Goal: Task Accomplishment & Management: Manage account settings

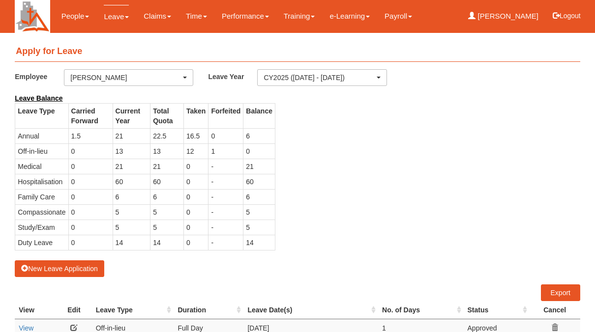
select select "50"
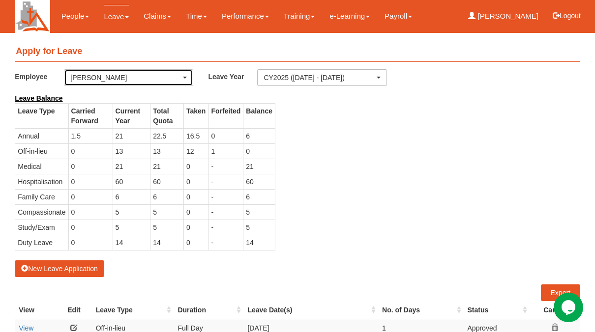
click at [185, 77] on span "button" at bounding box center [185, 78] width 4 height 2
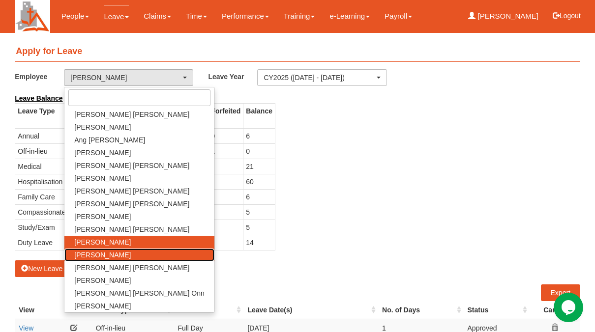
click at [93, 256] on span "[PERSON_NAME]" at bounding box center [102, 255] width 57 height 10
select select "0dfe8031-4a5d-46ac-b1c2-7320410fc79d"
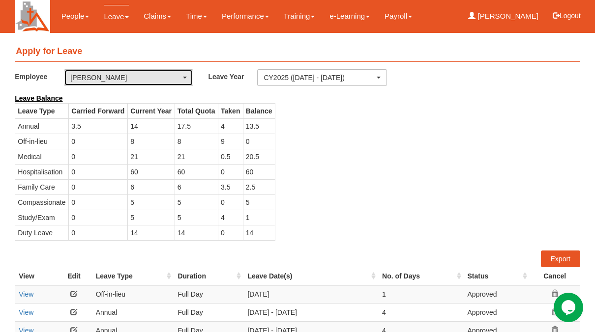
select select "50"
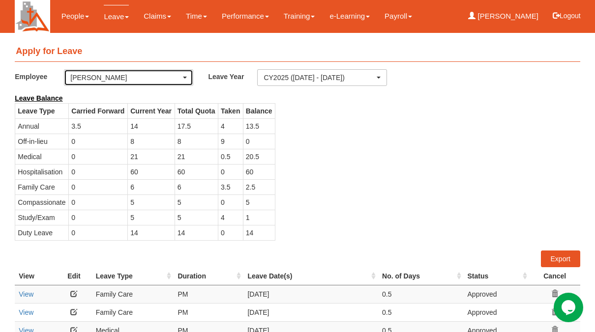
click at [184, 74] on div "[PERSON_NAME]" at bounding box center [128, 78] width 117 height 10
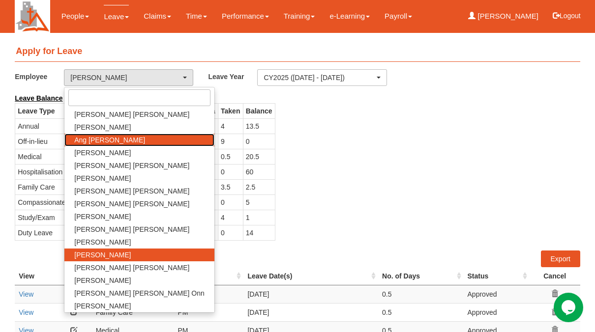
click at [87, 137] on span "Ang [PERSON_NAME]" at bounding box center [109, 140] width 71 height 10
select select "3e627e8b-6bc0-40d4-8691-da240a24b2bb"
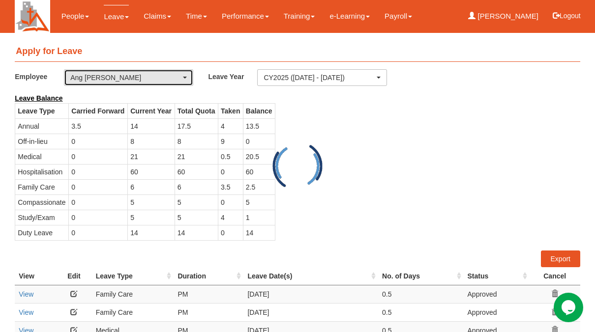
select select "50"
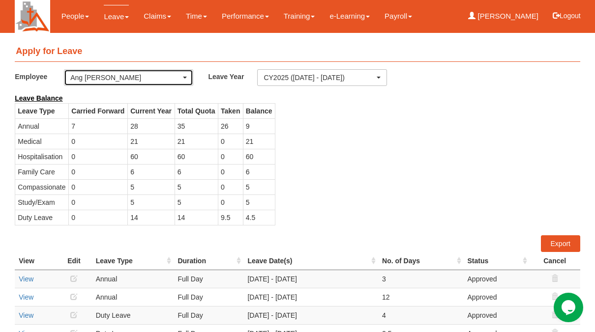
click at [186, 76] on div "Ang [PERSON_NAME]" at bounding box center [128, 78] width 117 height 10
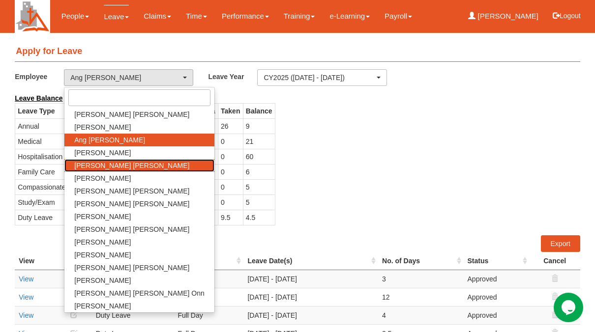
click at [91, 161] on span "[PERSON_NAME] [PERSON_NAME]" at bounding box center [131, 166] width 115 height 10
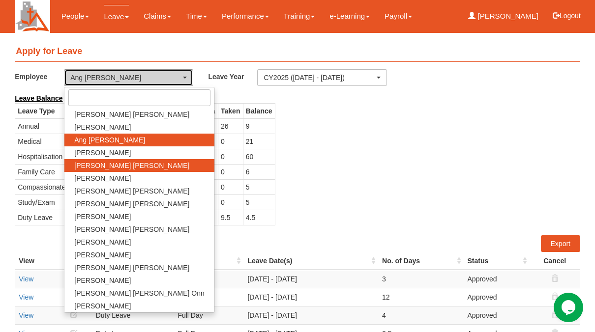
select select "a0d2279d-7f16-413a-a6b4-1e027e0ada84"
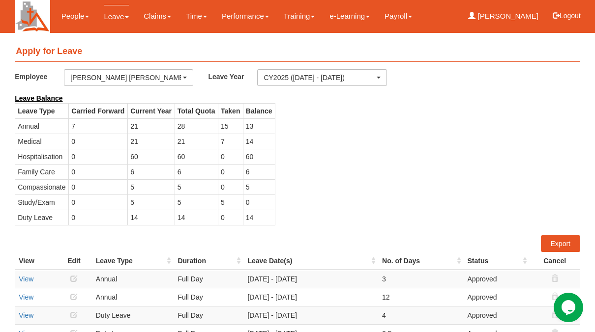
click at [91, 161] on td "0" at bounding box center [98, 156] width 59 height 15
select select "50"
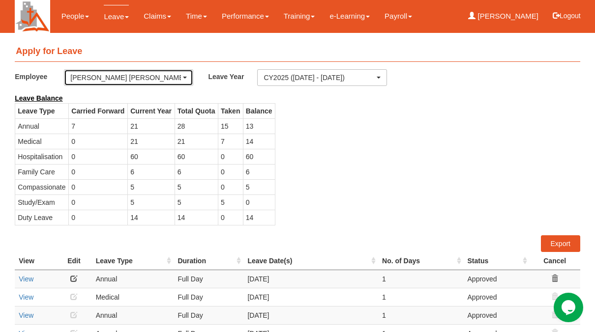
click at [184, 77] on span "button" at bounding box center [185, 78] width 4 height 2
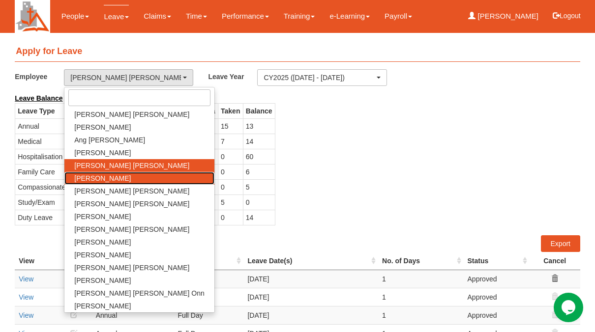
click at [99, 178] on span "[PERSON_NAME]" at bounding box center [102, 179] width 57 height 10
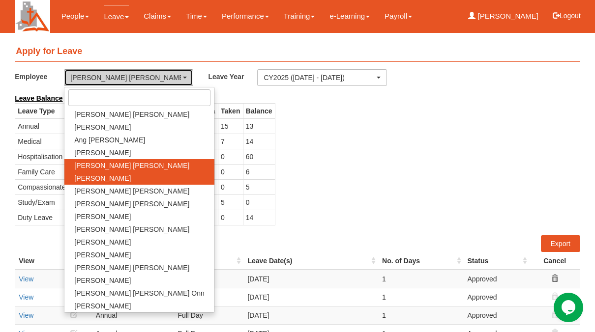
select select "1376b66d-cf92-4a37-a66c-a6166d4a411f"
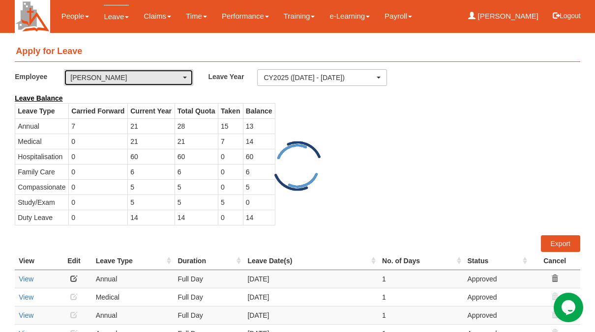
select select "50"
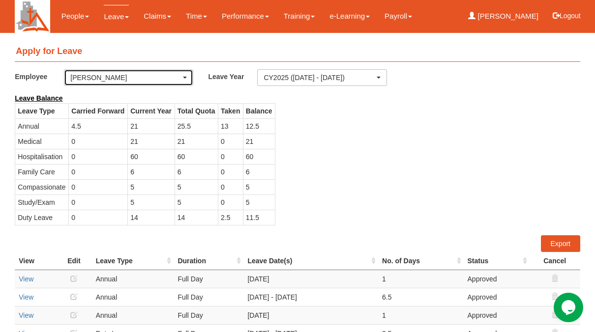
click at [187, 77] on div "[PERSON_NAME]" at bounding box center [128, 78] width 128 height 16
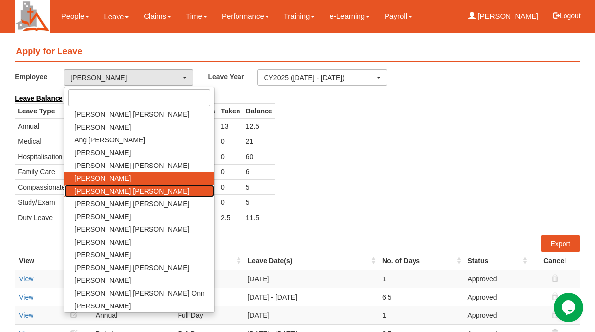
click at [115, 194] on span "[PERSON_NAME] [PERSON_NAME]" at bounding box center [131, 191] width 115 height 10
select select "8082e7fa-7102-48fb-96c6-2973b730975d"
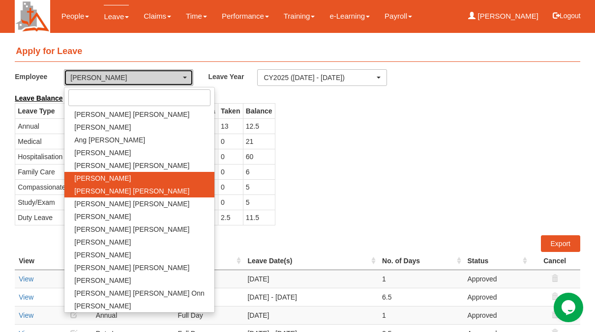
select select "50"
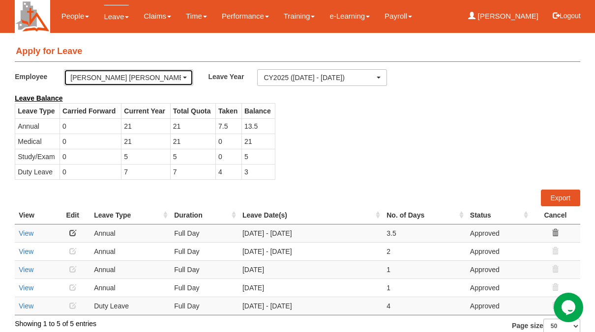
click at [186, 76] on div "[PERSON_NAME] [PERSON_NAME]" at bounding box center [128, 78] width 117 height 10
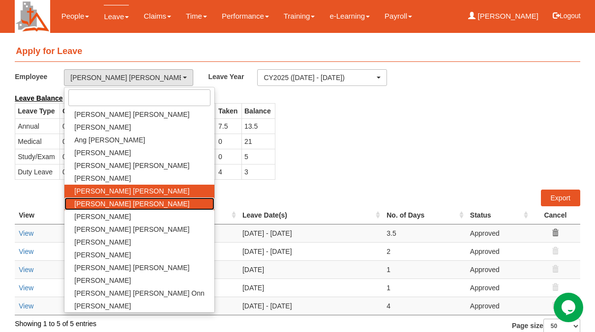
click at [98, 204] on span "[PERSON_NAME] [PERSON_NAME]" at bounding box center [131, 204] width 115 height 10
select select "3ced2617-e61e-48b8-9bf4-1d9940f80420"
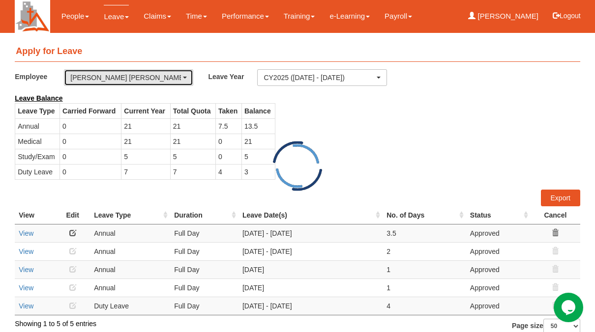
select select "50"
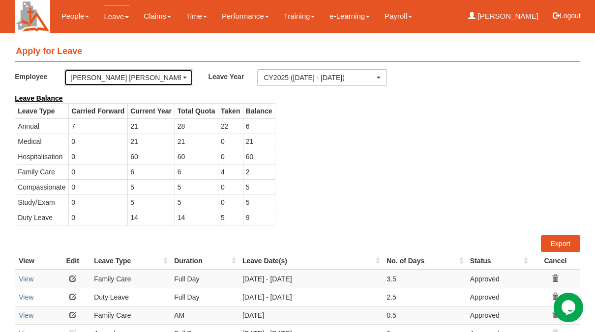
click at [185, 74] on div "[PERSON_NAME] [PERSON_NAME]" at bounding box center [128, 78] width 117 height 10
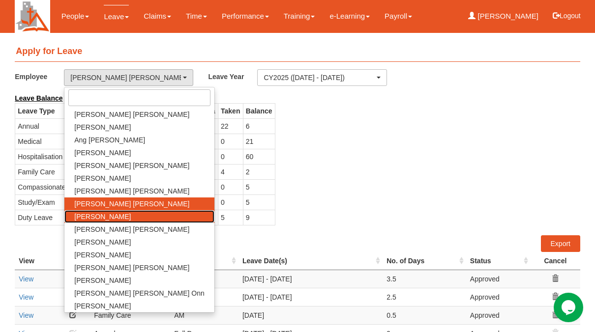
click at [107, 214] on span "[PERSON_NAME]" at bounding box center [102, 217] width 57 height 10
select select "7ec8040d-b256-445b-89ea-c1bc71c94da1"
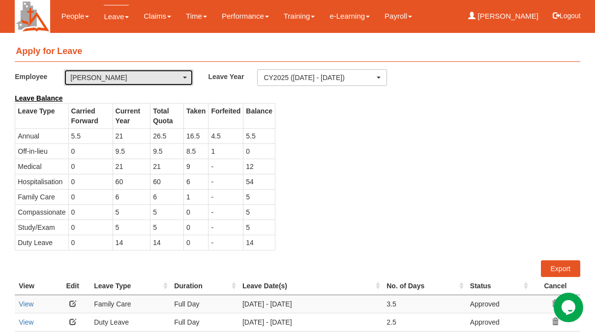
select select "50"
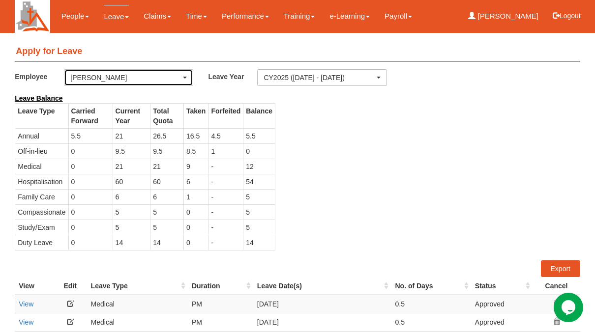
click at [185, 78] on span "button" at bounding box center [185, 78] width 4 height 2
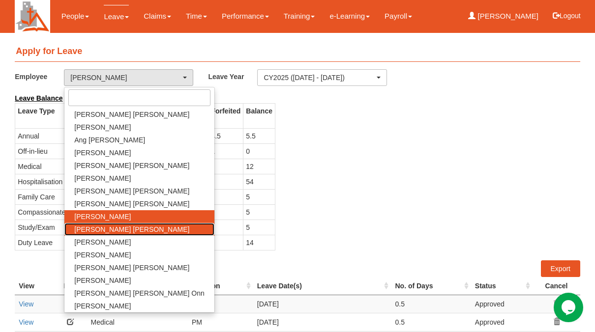
click at [103, 225] on span "[PERSON_NAME] [PERSON_NAME]" at bounding box center [131, 230] width 115 height 10
select select "f508ffee-8caf-4a75-b66e-9697224462ca"
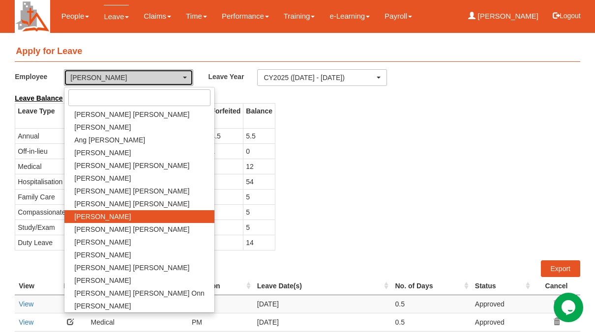
select select "50"
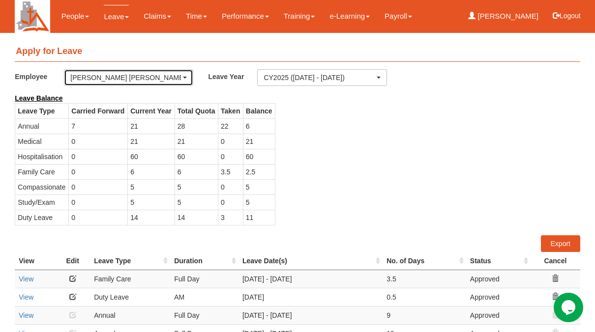
click at [185, 74] on div "[PERSON_NAME] [PERSON_NAME]" at bounding box center [128, 78] width 117 height 10
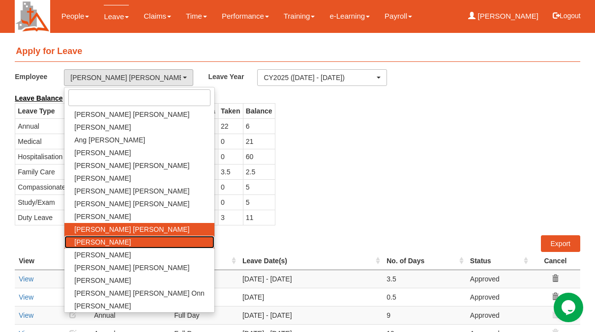
click at [102, 244] on span "[PERSON_NAME]" at bounding box center [102, 242] width 57 height 10
select select "fd1d6c2e-6468-4476-893b-c728d98a4cf2"
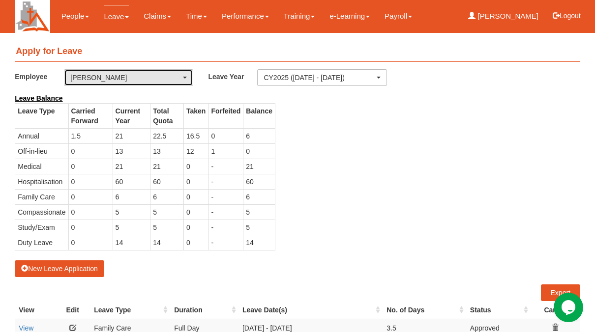
select select "50"
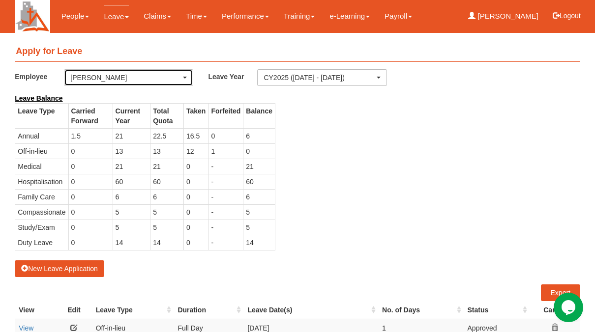
click at [186, 75] on div "[PERSON_NAME]" at bounding box center [128, 78] width 117 height 10
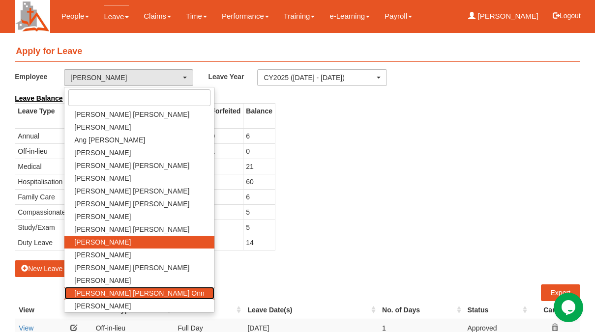
click at [118, 294] on span "[PERSON_NAME] [PERSON_NAME] Onn" at bounding box center [139, 294] width 130 height 10
select select "33b7d364-9747-4a07-8f55-35dfd14eb423"
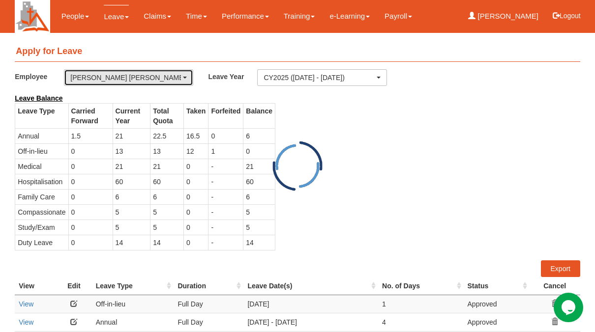
select select "50"
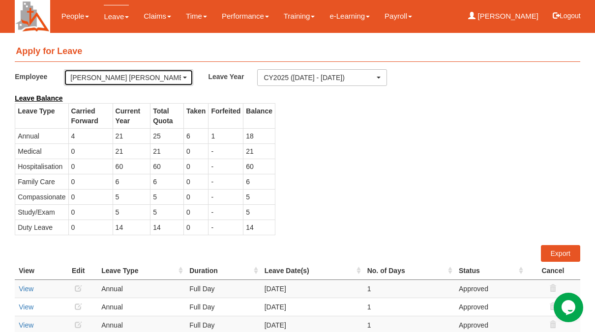
click at [188, 77] on div "[PERSON_NAME] [PERSON_NAME] Onn" at bounding box center [128, 78] width 128 height 16
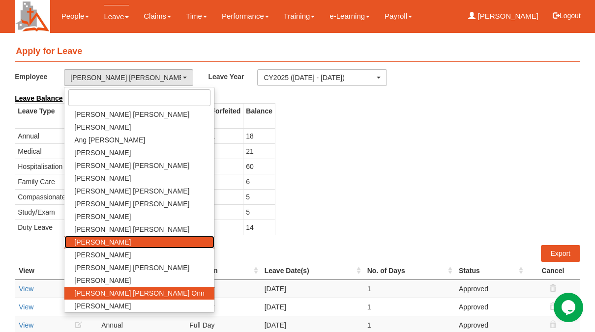
click at [94, 242] on span "[PERSON_NAME]" at bounding box center [102, 242] width 57 height 10
select select "fd1d6c2e-6468-4476-893b-c728d98a4cf2"
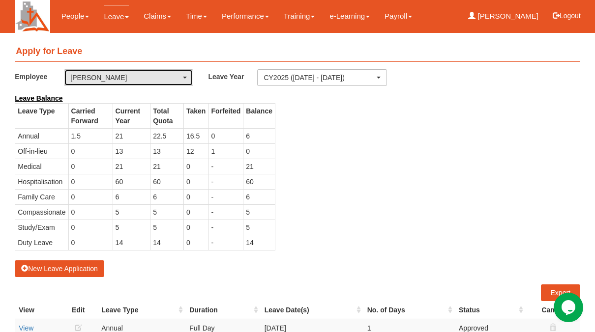
select select "50"
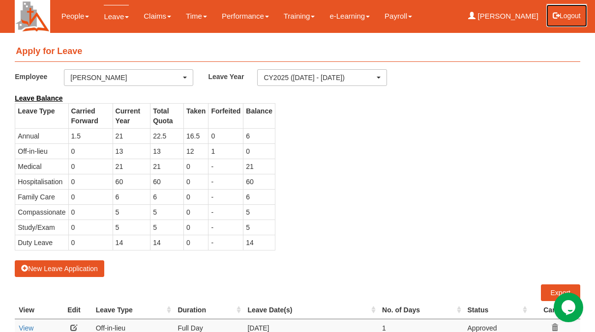
click at [574, 16] on button "Logout" at bounding box center [567, 16] width 42 height 24
